Goal: Information Seeking & Learning: Learn about a topic

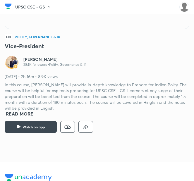
scroll to position [316, 0]
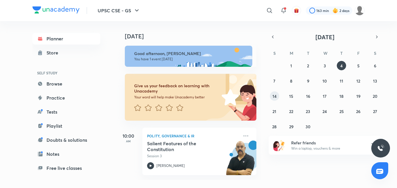
click at [193, 96] on abbr "14" at bounding box center [274, 96] width 4 height 6
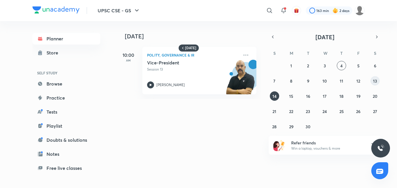
click at [193, 80] on abbr "13" at bounding box center [375, 81] width 4 height 6
click at [193, 95] on abbr "14" at bounding box center [274, 96] width 4 height 6
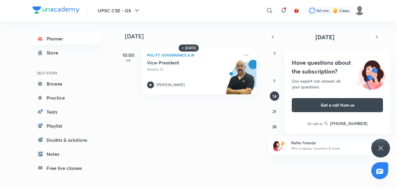
click at [193, 132] on div "Today 14 September 10:00 AM Polity, Governance & IR Vice-President Session 13 D…" at bounding box center [241, 102] width 248 height 162
click at [193, 151] on div "Have questions about the subscription? Our expert can answer all your questions…" at bounding box center [380, 148] width 19 height 19
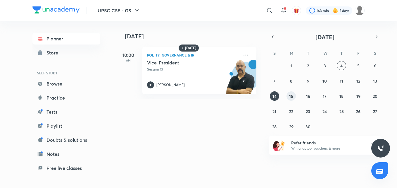
click at [193, 95] on abbr "15" at bounding box center [291, 96] width 4 height 6
click at [151, 81] on div "Prime Minister Session 14 Dr Sidharth Arora" at bounding box center [193, 74] width 92 height 29
